Goal: Information Seeking & Learning: Learn about a topic

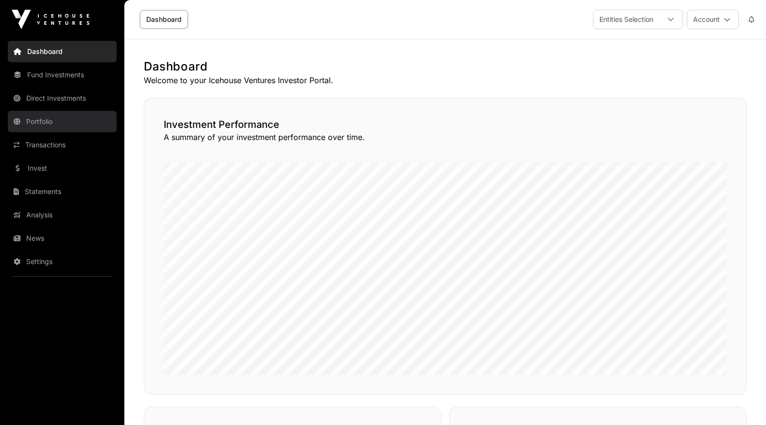
click at [42, 122] on link "Portfolio" at bounding box center [62, 121] width 109 height 21
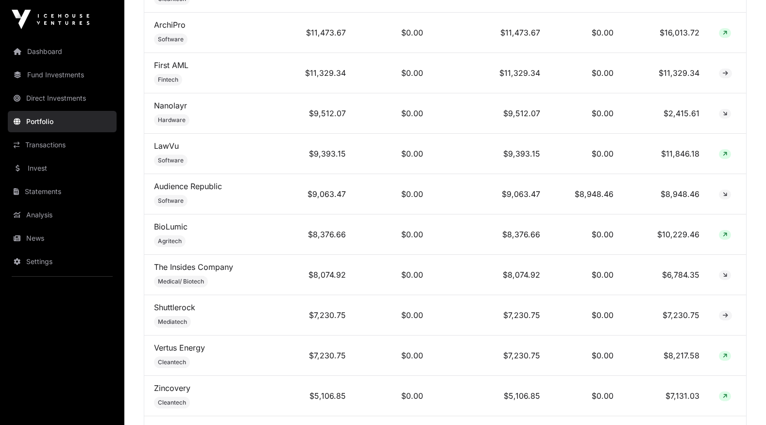
scroll to position [1069, 0]
click at [207, 188] on link "Audience Republic" at bounding box center [188, 187] width 68 height 10
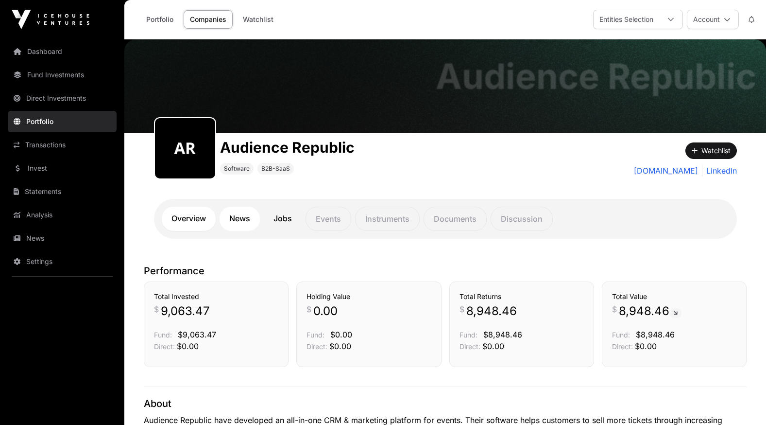
click at [244, 222] on link "News" at bounding box center [240, 218] width 40 height 24
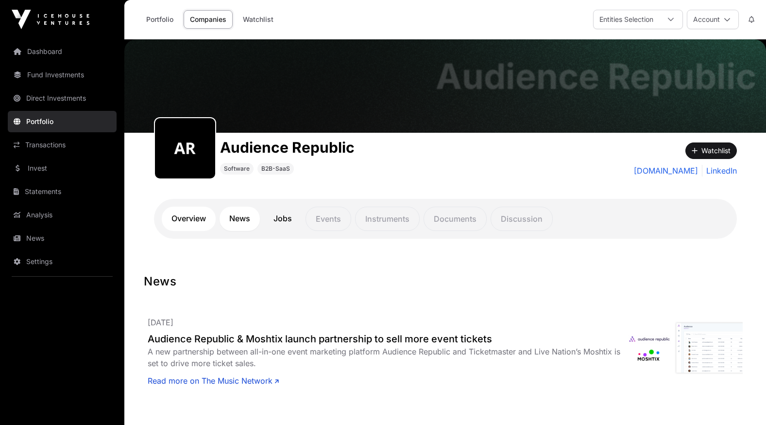
click at [194, 222] on link "Overview" at bounding box center [189, 218] width 54 height 24
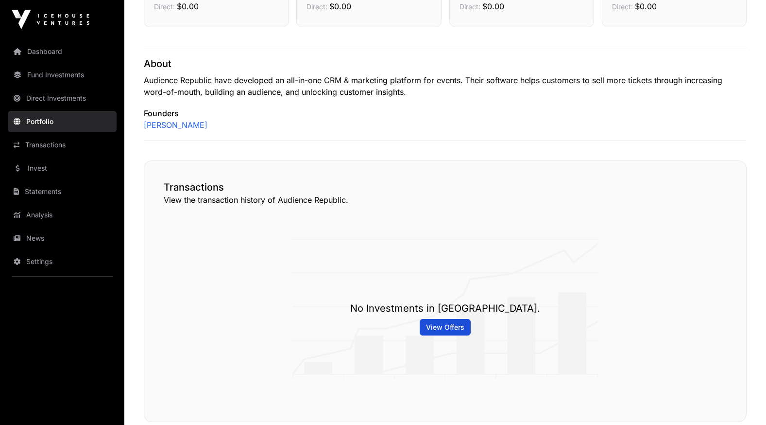
scroll to position [340, 0]
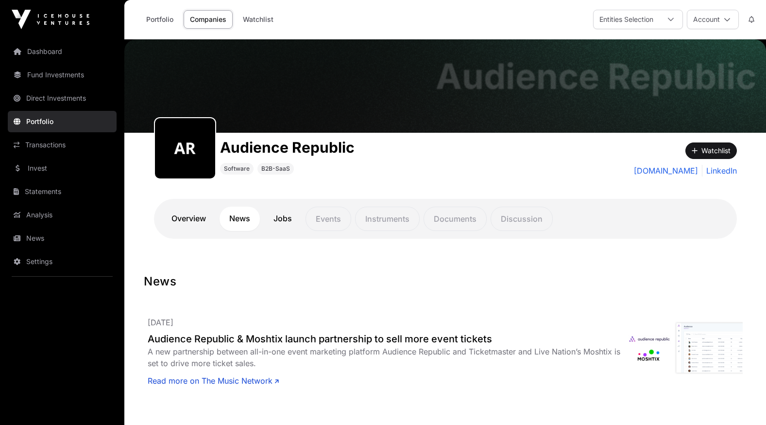
click at [53, 18] on img at bounding box center [51, 19] width 78 height 19
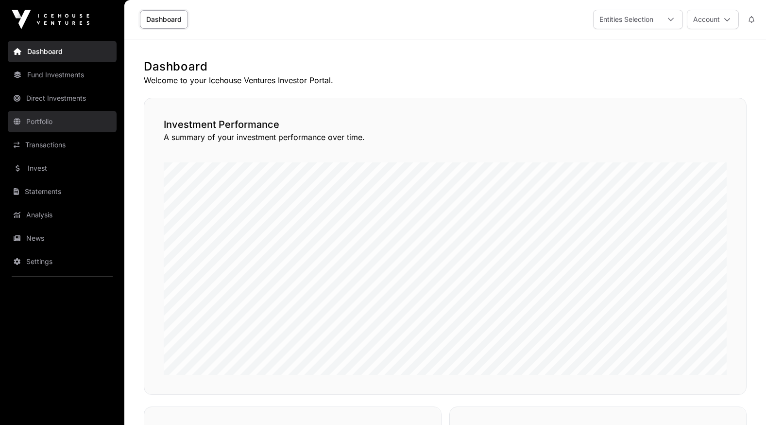
click at [48, 117] on link "Portfolio" at bounding box center [62, 121] width 109 height 21
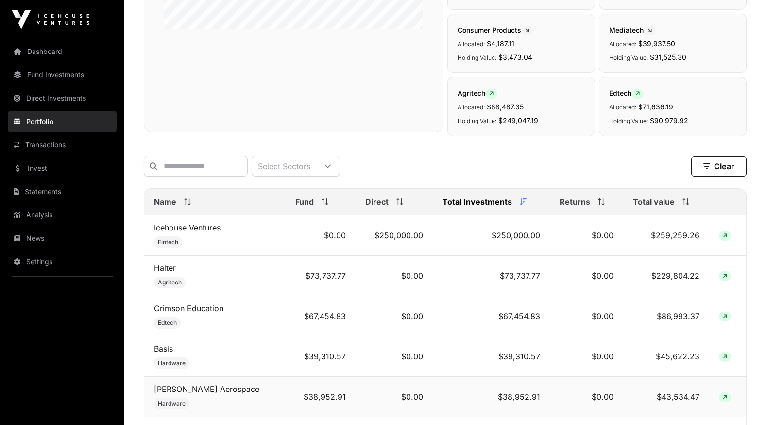
scroll to position [340, 0]
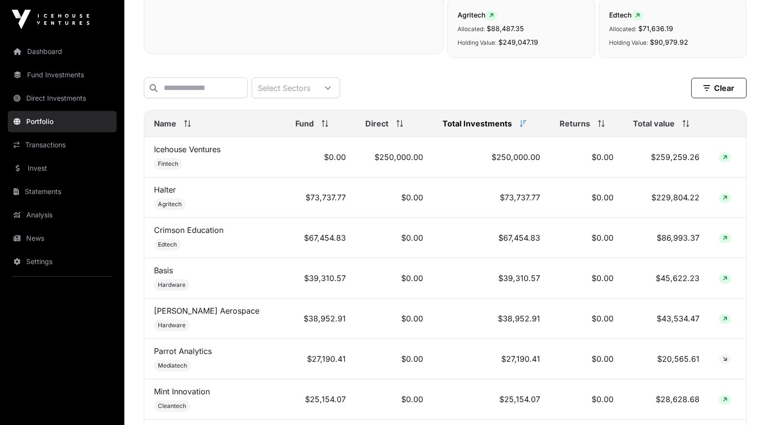
click at [666, 129] on span "Total value" at bounding box center [654, 124] width 42 height 12
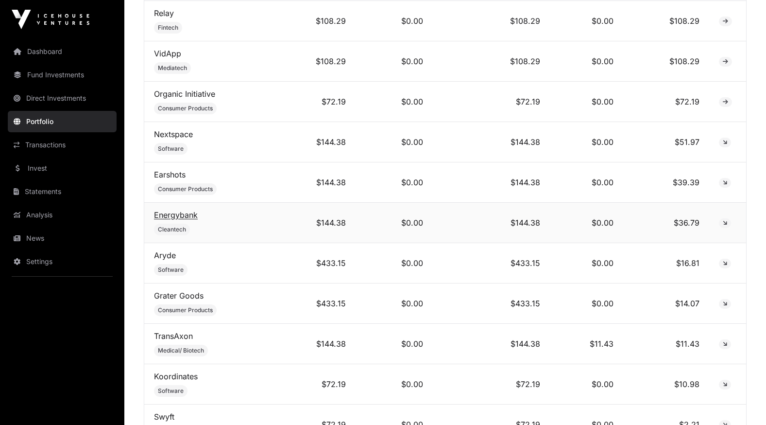
scroll to position [4870, 0]
